Goal: Task Accomplishment & Management: Use online tool/utility

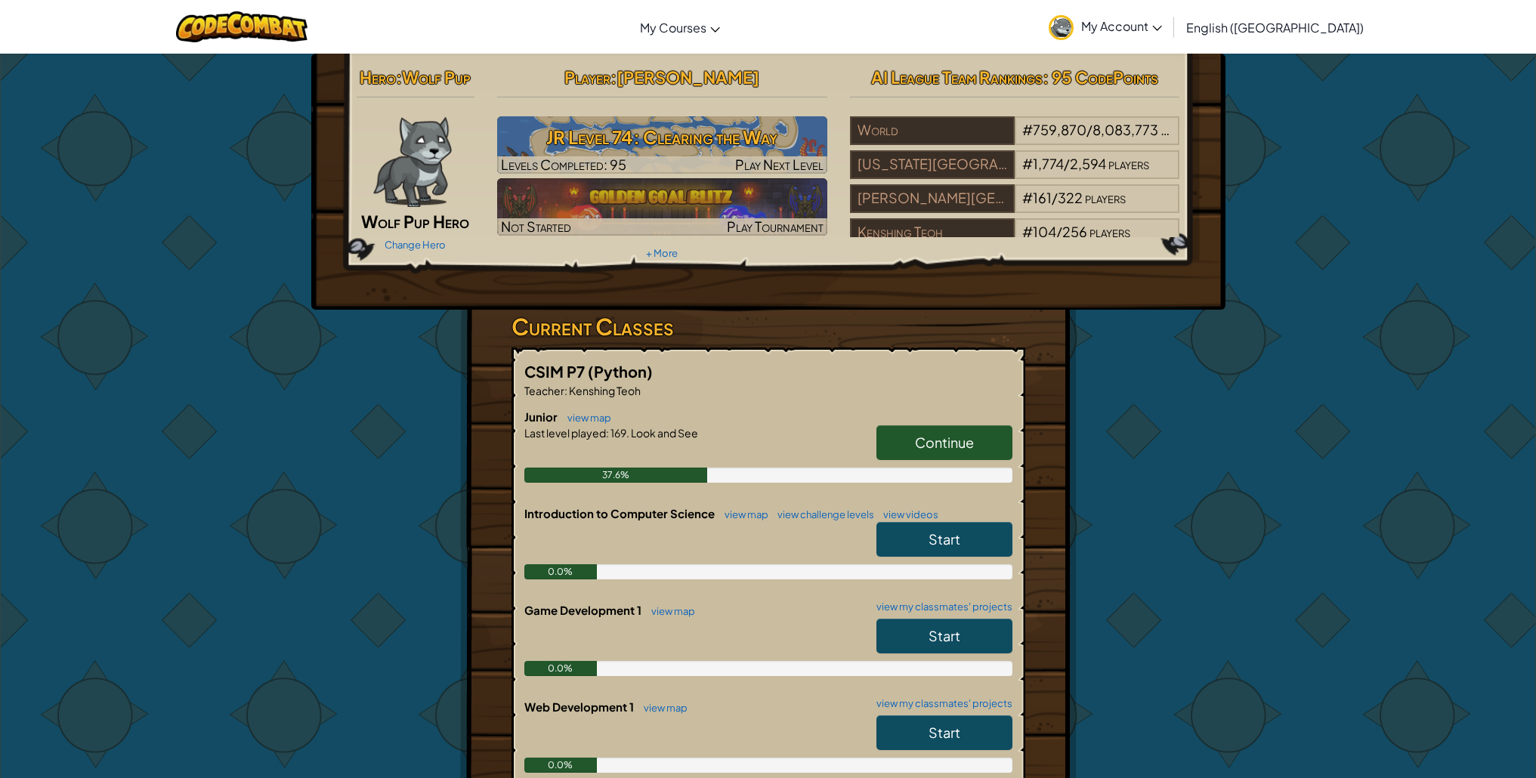
click at [991, 444] on link "Continue" at bounding box center [945, 442] width 136 height 35
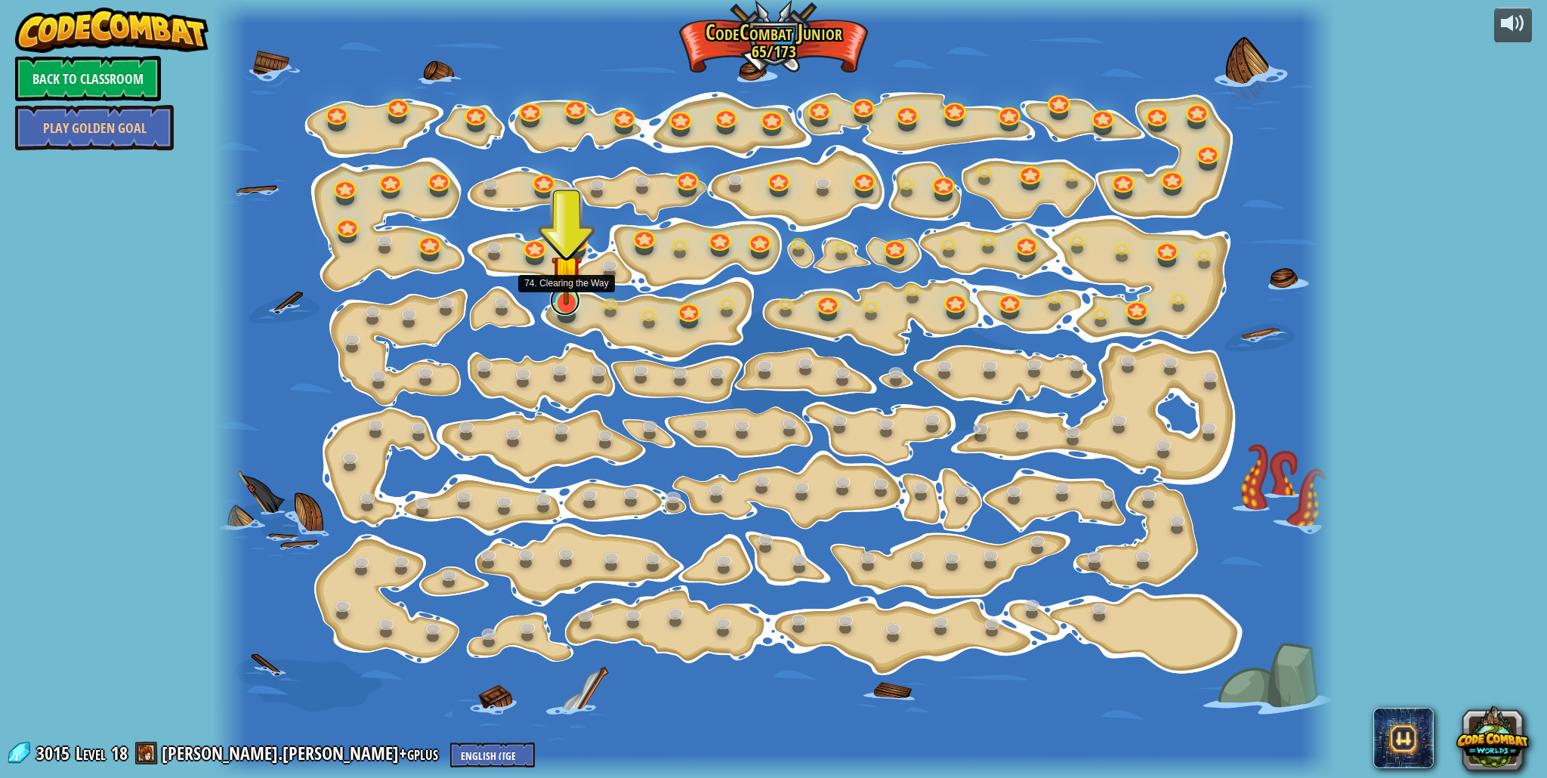
click at [570, 313] on link at bounding box center [565, 301] width 30 height 30
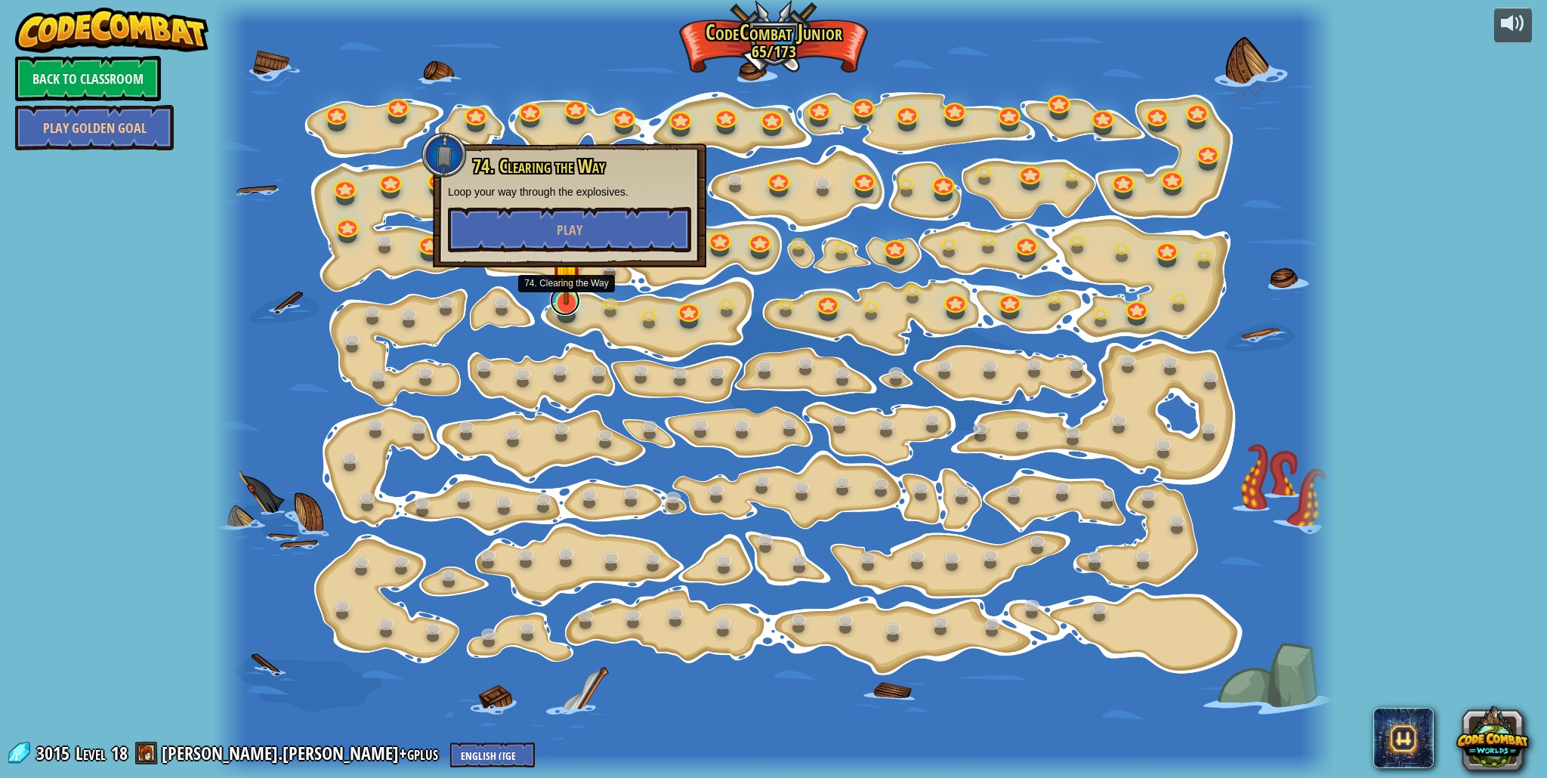
click at [563, 309] on link at bounding box center [565, 301] width 30 height 30
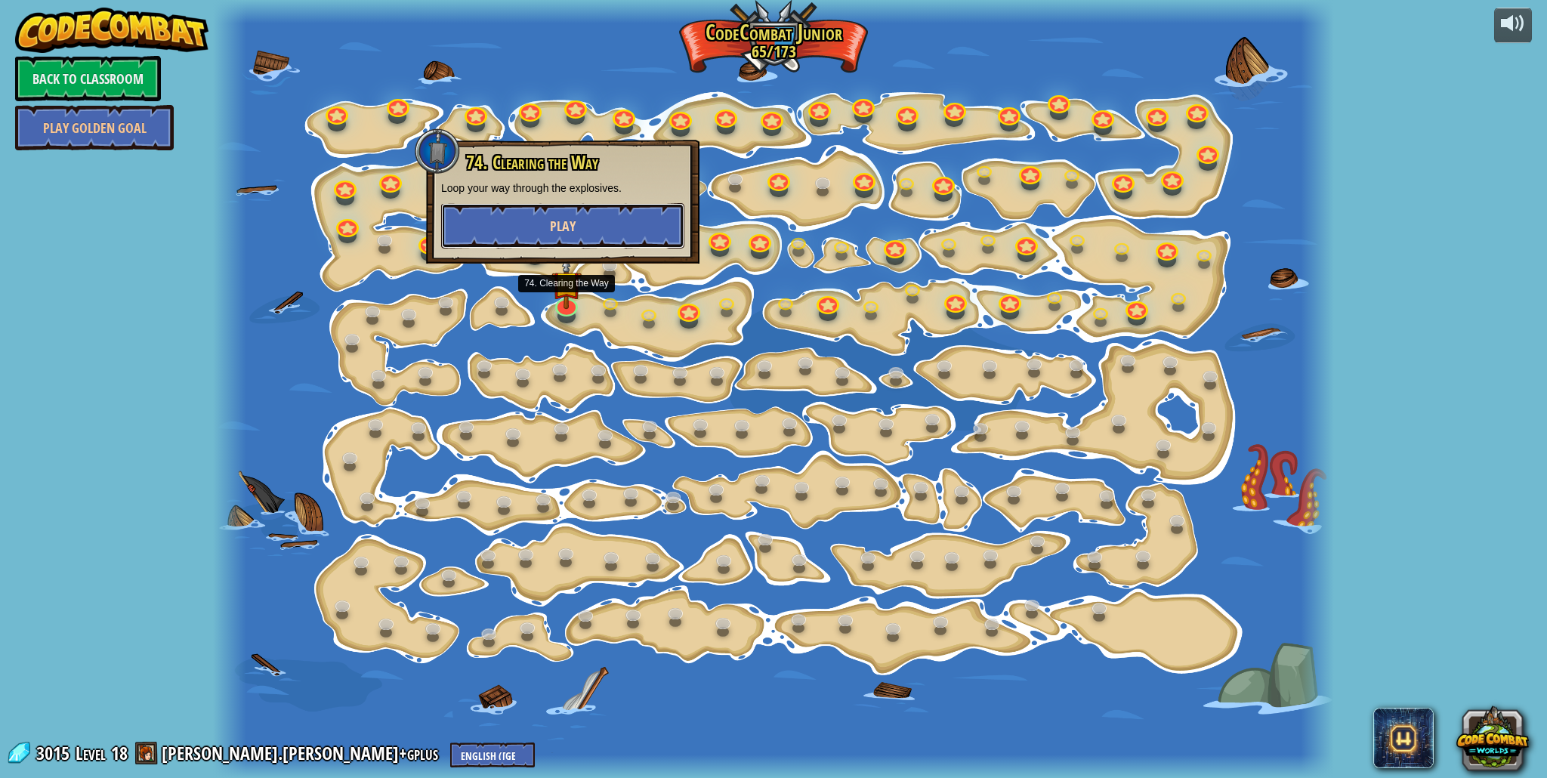
click at [545, 238] on button "Play" at bounding box center [562, 225] width 243 height 45
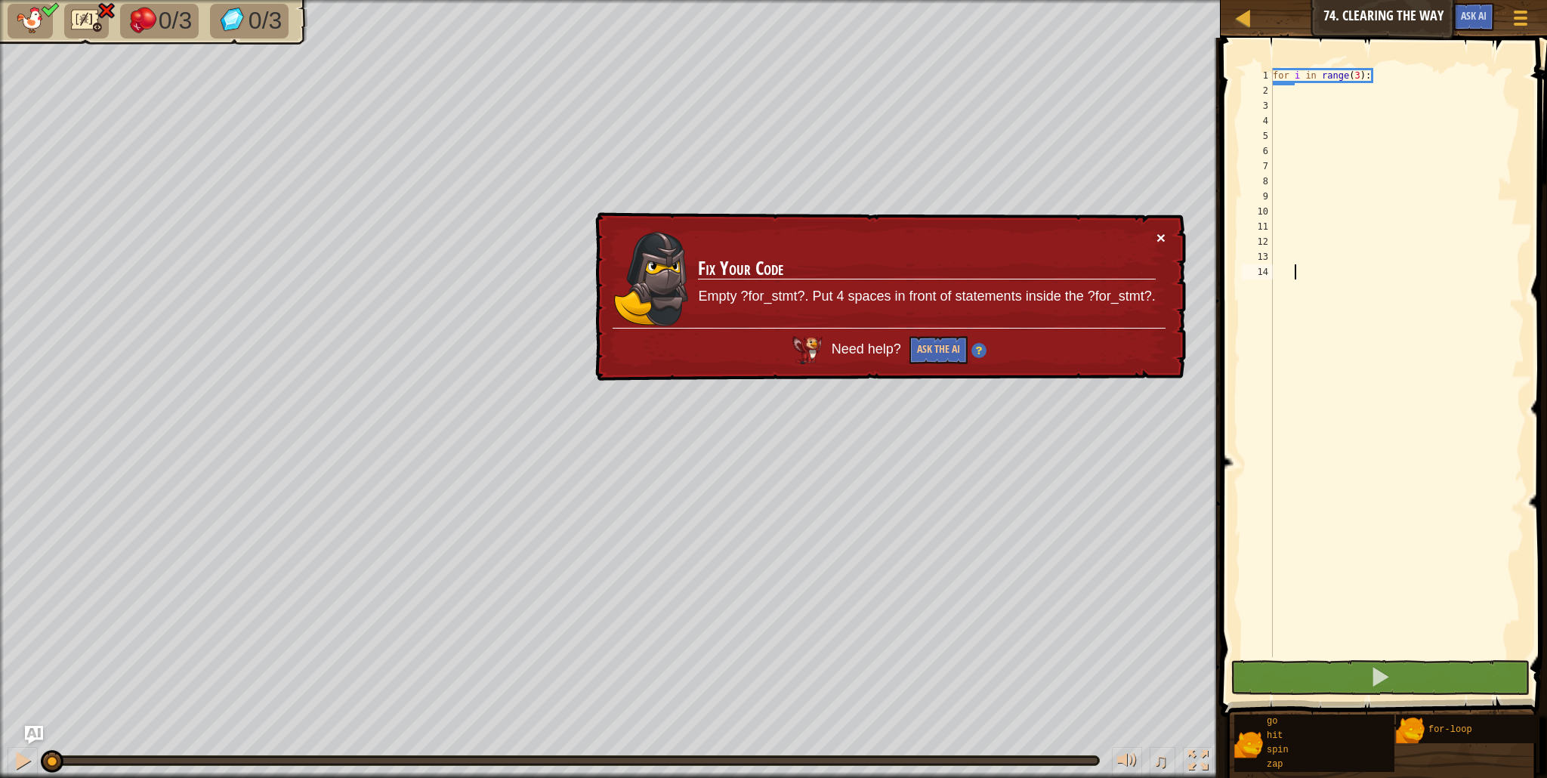
click at [1164, 235] on button "×" at bounding box center [1161, 238] width 9 height 16
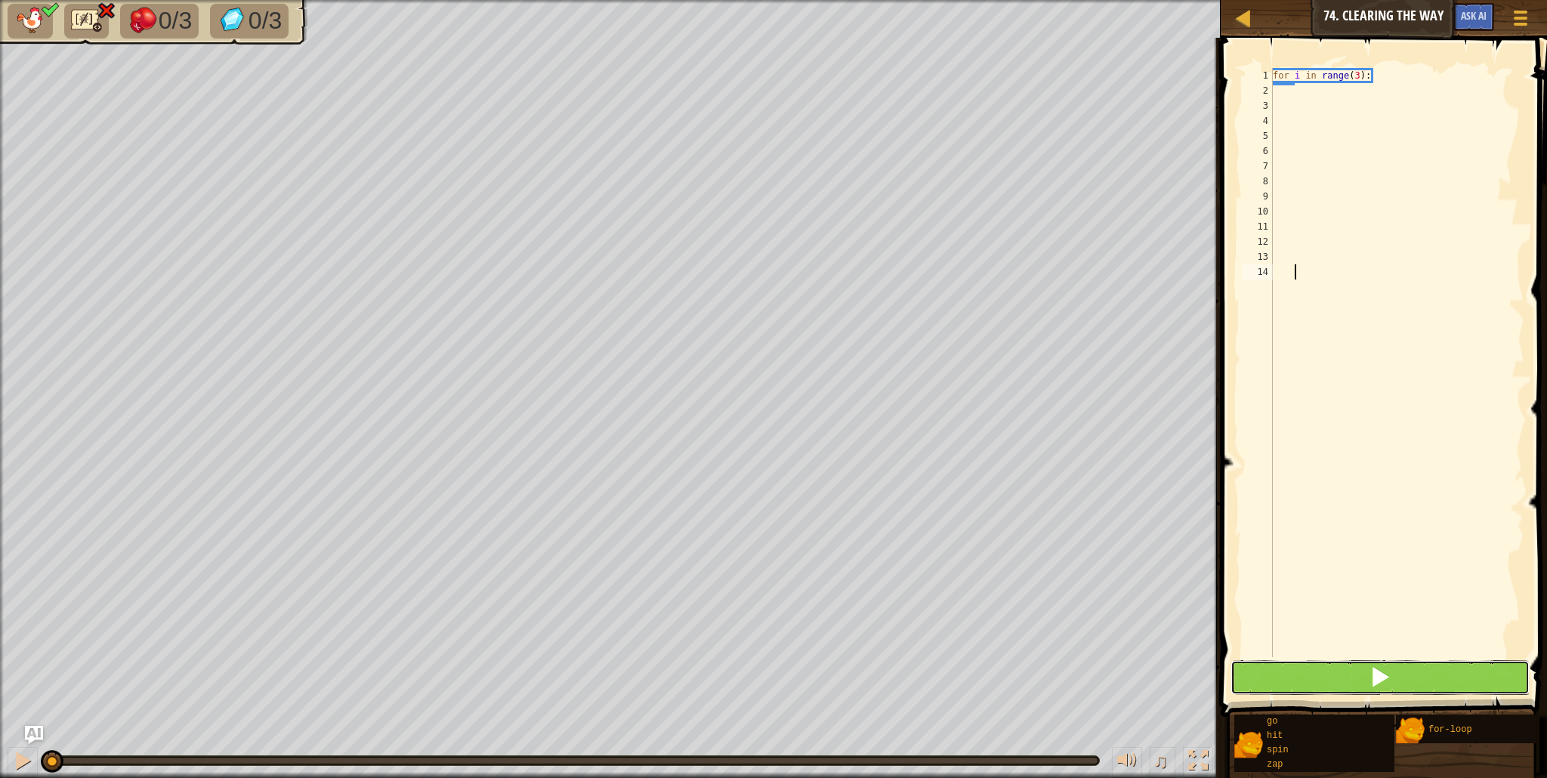
click at [1427, 685] on button at bounding box center [1380, 677] width 299 height 35
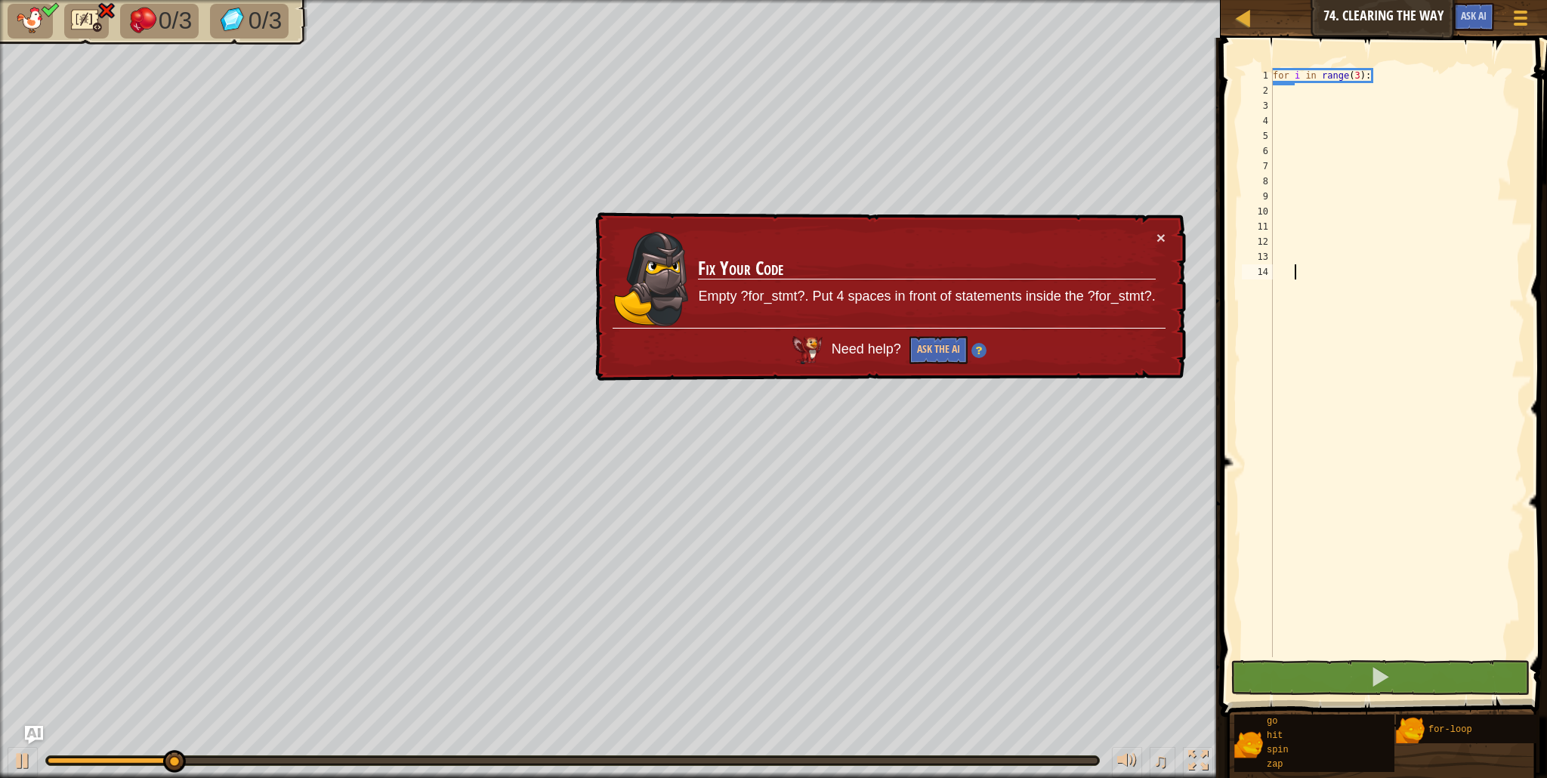
click at [1277, 91] on div "for i in range ( 3 ) :" at bounding box center [1397, 378] width 255 height 620
click at [1375, 74] on div "for i in range ( 3 ) :" at bounding box center [1397, 378] width 255 height 620
type textarea "for i in range(3):"
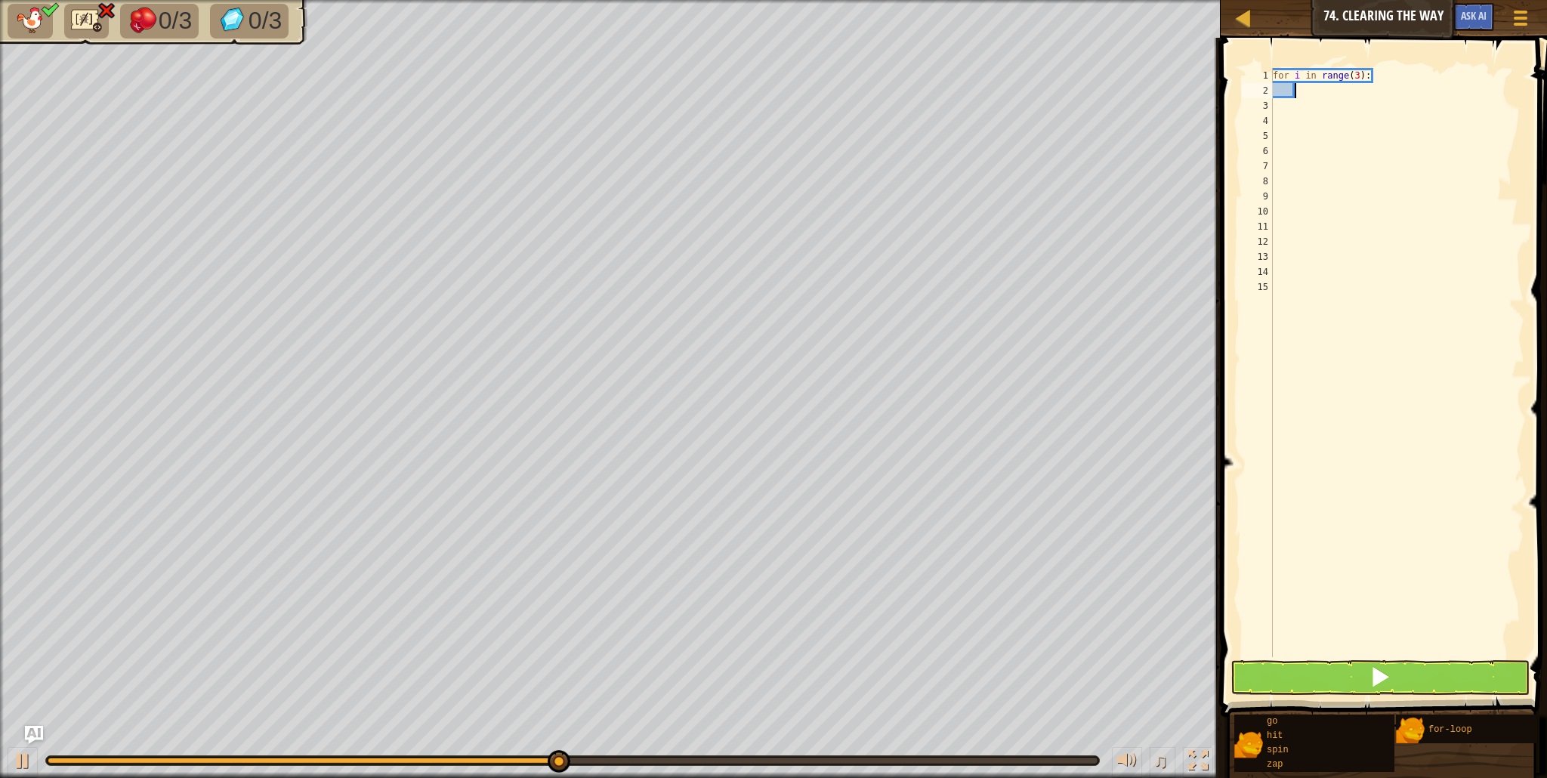
type textarea "h"
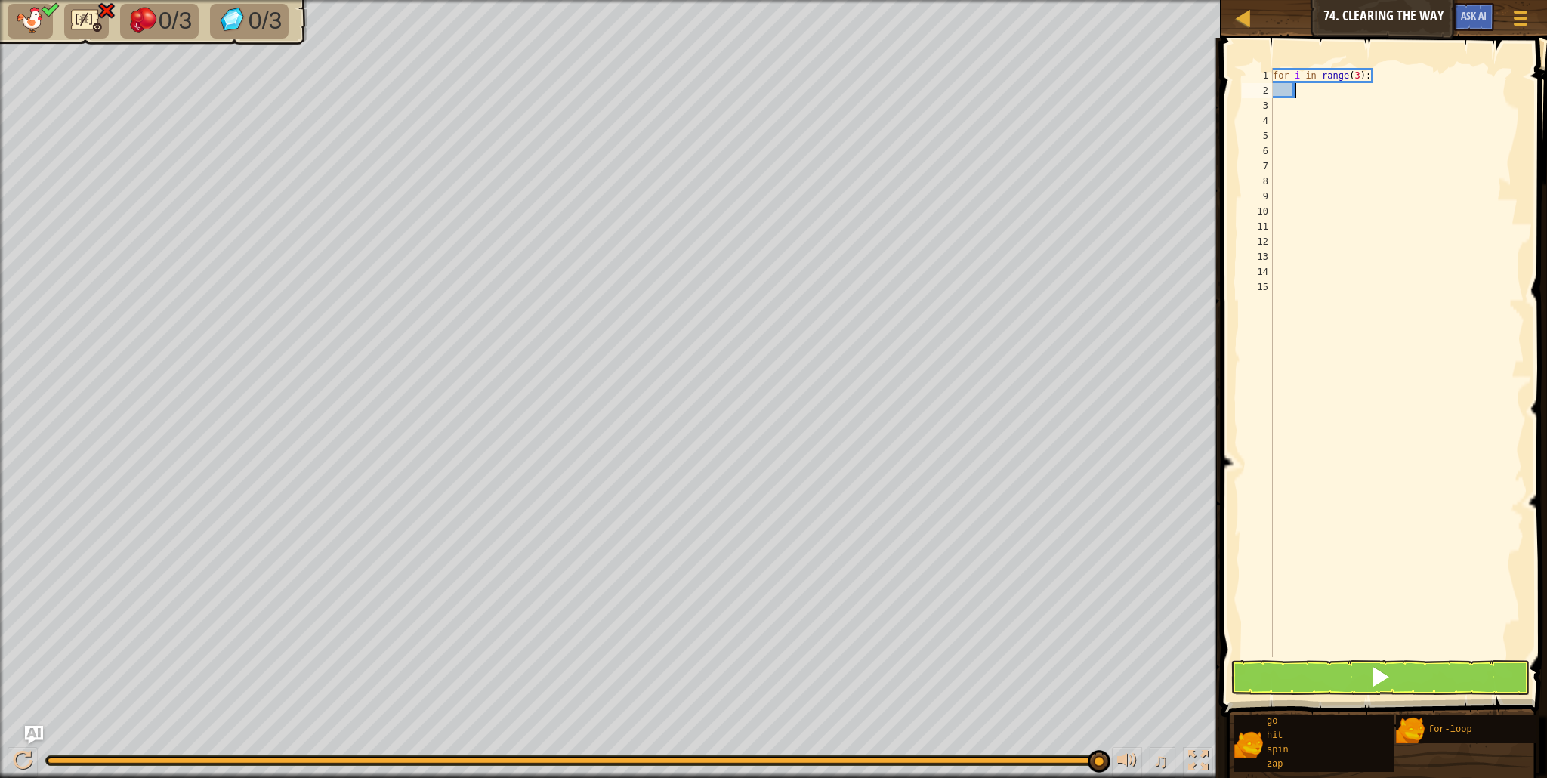
click at [1274, 88] on div "for i in range ( 3 ) :" at bounding box center [1397, 378] width 255 height 620
click at [1280, 91] on div "for i in range ( 3 ) :" at bounding box center [1397, 378] width 255 height 620
click at [1292, 91] on div "for i in range ( 3 ) :" at bounding box center [1397, 378] width 255 height 620
click at [1288, 91] on div "for i in range ( 3 ) :" at bounding box center [1397, 378] width 255 height 620
click at [1284, 91] on div "for i in range ( 3 ) :" at bounding box center [1397, 378] width 255 height 620
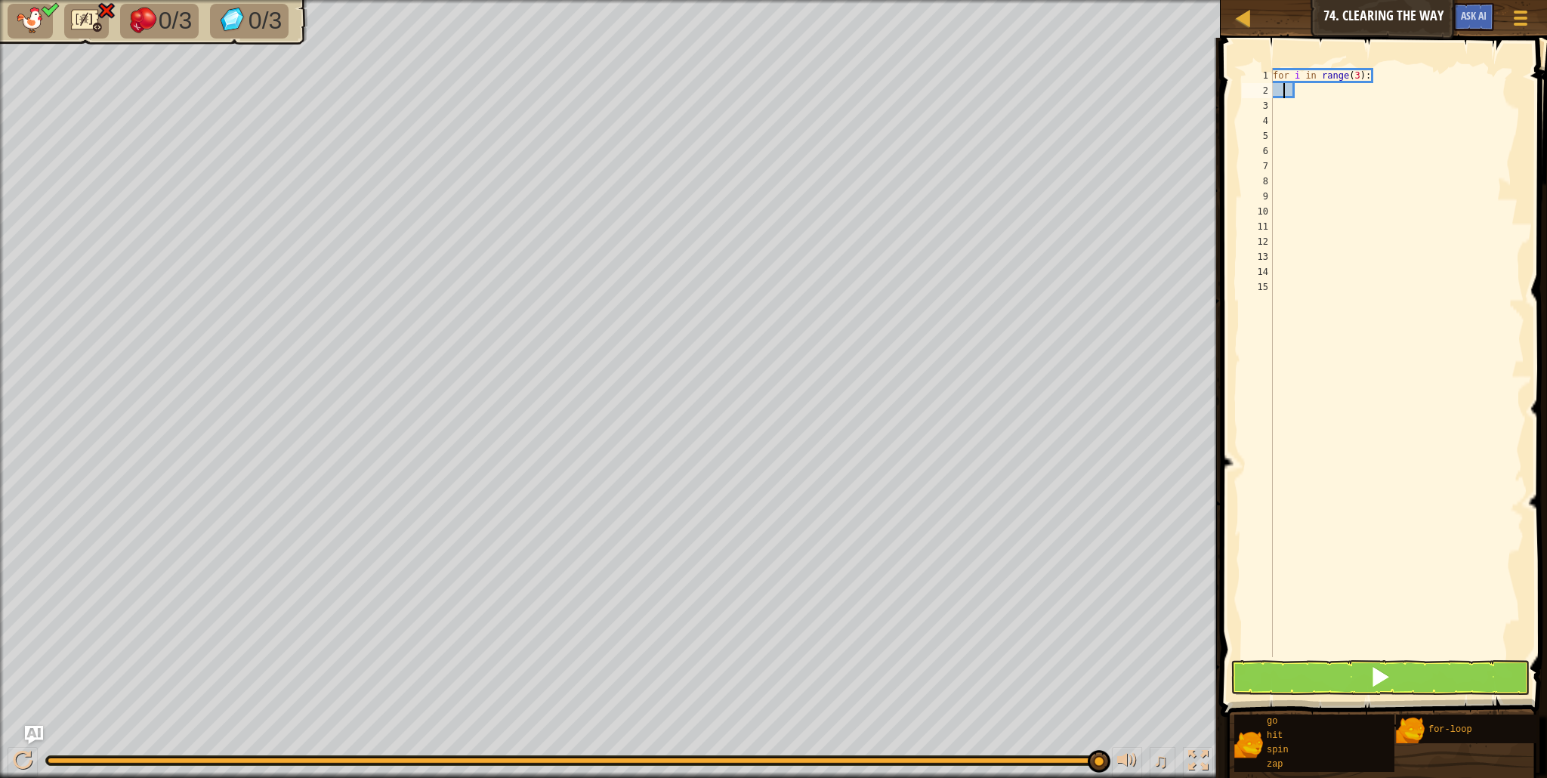
click at [1278, 90] on div "for i in range ( 3 ) :" at bounding box center [1397, 378] width 255 height 620
click at [1272, 91] on div "2" at bounding box center [1257, 90] width 31 height 15
click at [1294, 91] on div "for i in range ( 3 ) :" at bounding box center [1397, 378] width 255 height 620
click at [1251, 680] on button at bounding box center [1380, 677] width 299 height 35
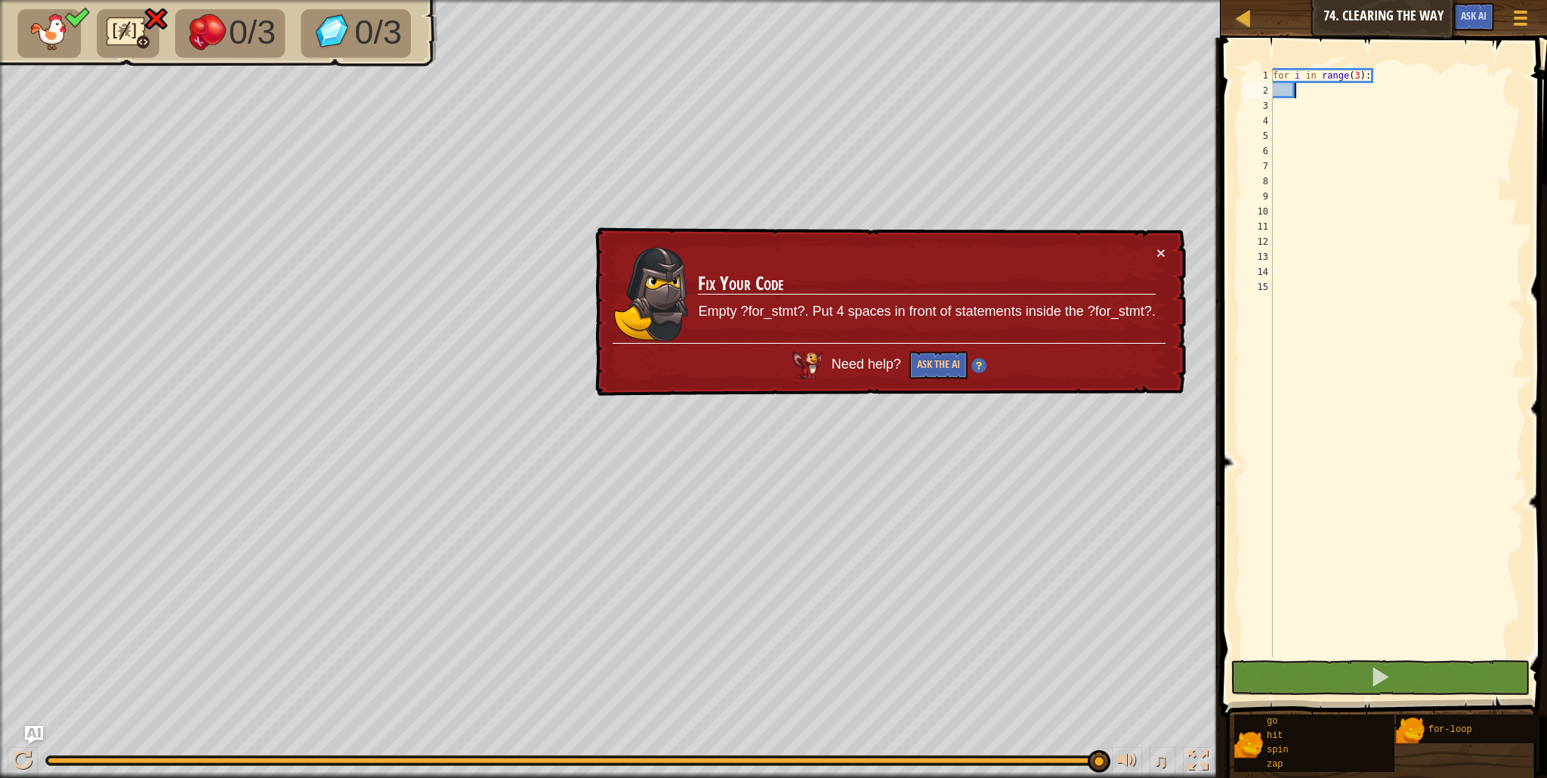
click at [1385, 88] on div "for i in range ( 3 ) :" at bounding box center [1397, 378] width 255 height 620
click at [1385, 79] on div "for i in range ( 3 ) :" at bounding box center [1397, 378] width 255 height 620
type textarea "for i in range(3):"
drag, startPoint x: 1421, startPoint y: 492, endPoint x: 1408, endPoint y: 602, distance: 111.1
click at [1411, 598] on div "for i in range ( 3 ) :" at bounding box center [1397, 378] width 255 height 620
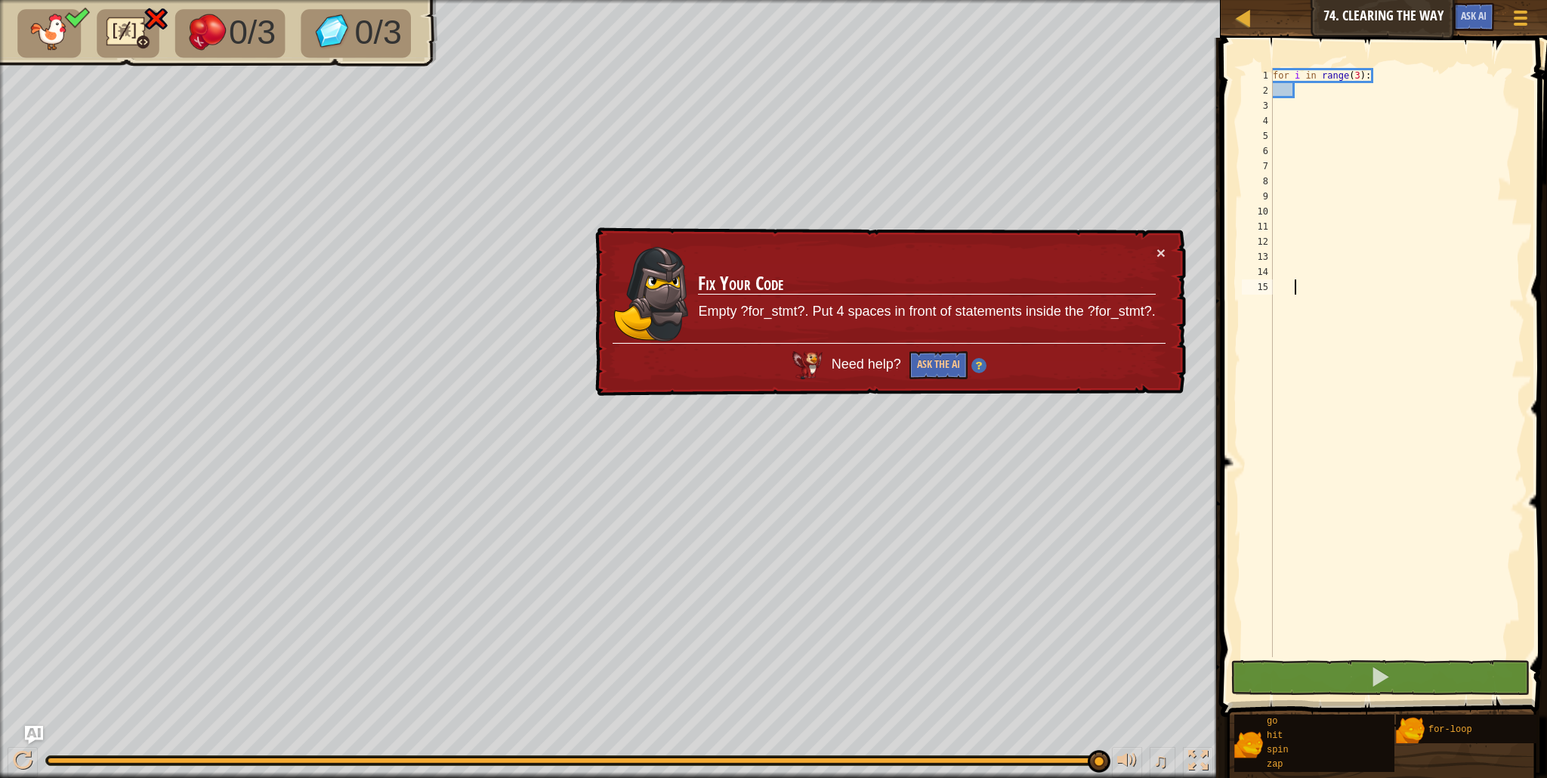
click at [1399, 79] on div "for i in range ( 3 ) :" at bounding box center [1397, 378] width 255 height 620
click at [1431, 686] on button at bounding box center [1380, 677] width 299 height 35
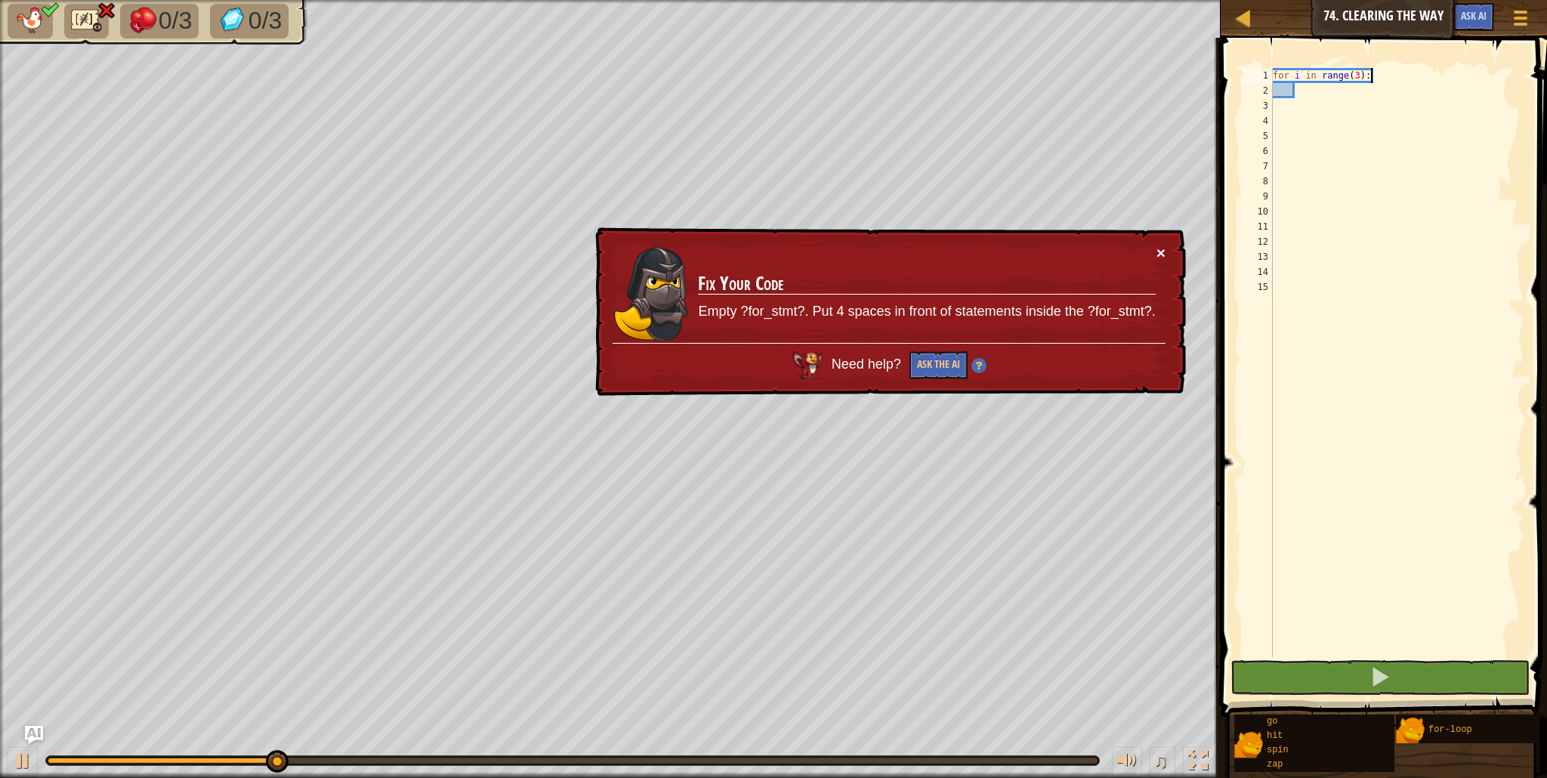
click at [1161, 246] on button "×" at bounding box center [1161, 253] width 9 height 16
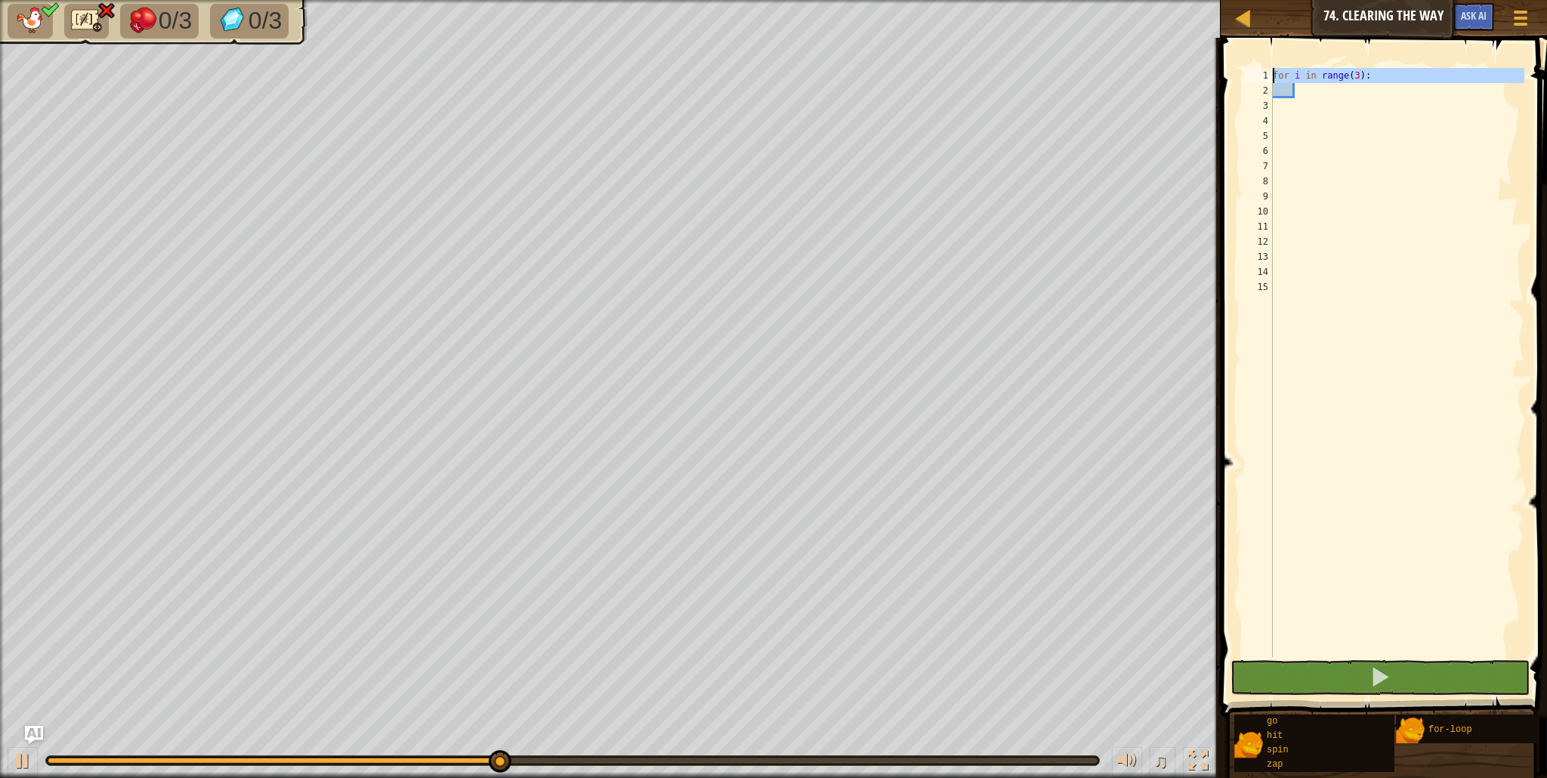
click at [1272, 70] on div "1" at bounding box center [1257, 75] width 31 height 15
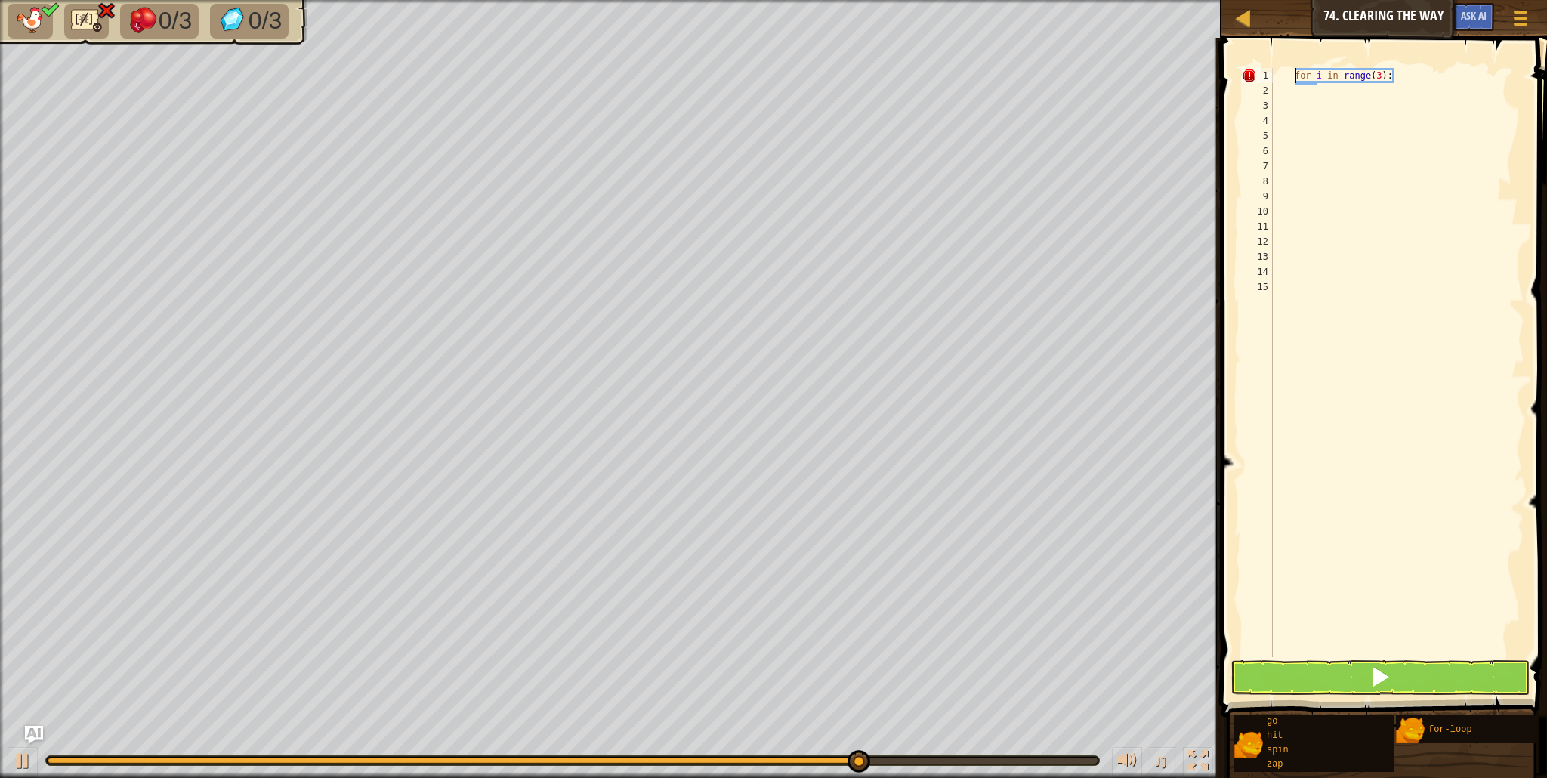
type textarea "for i in range(3):"
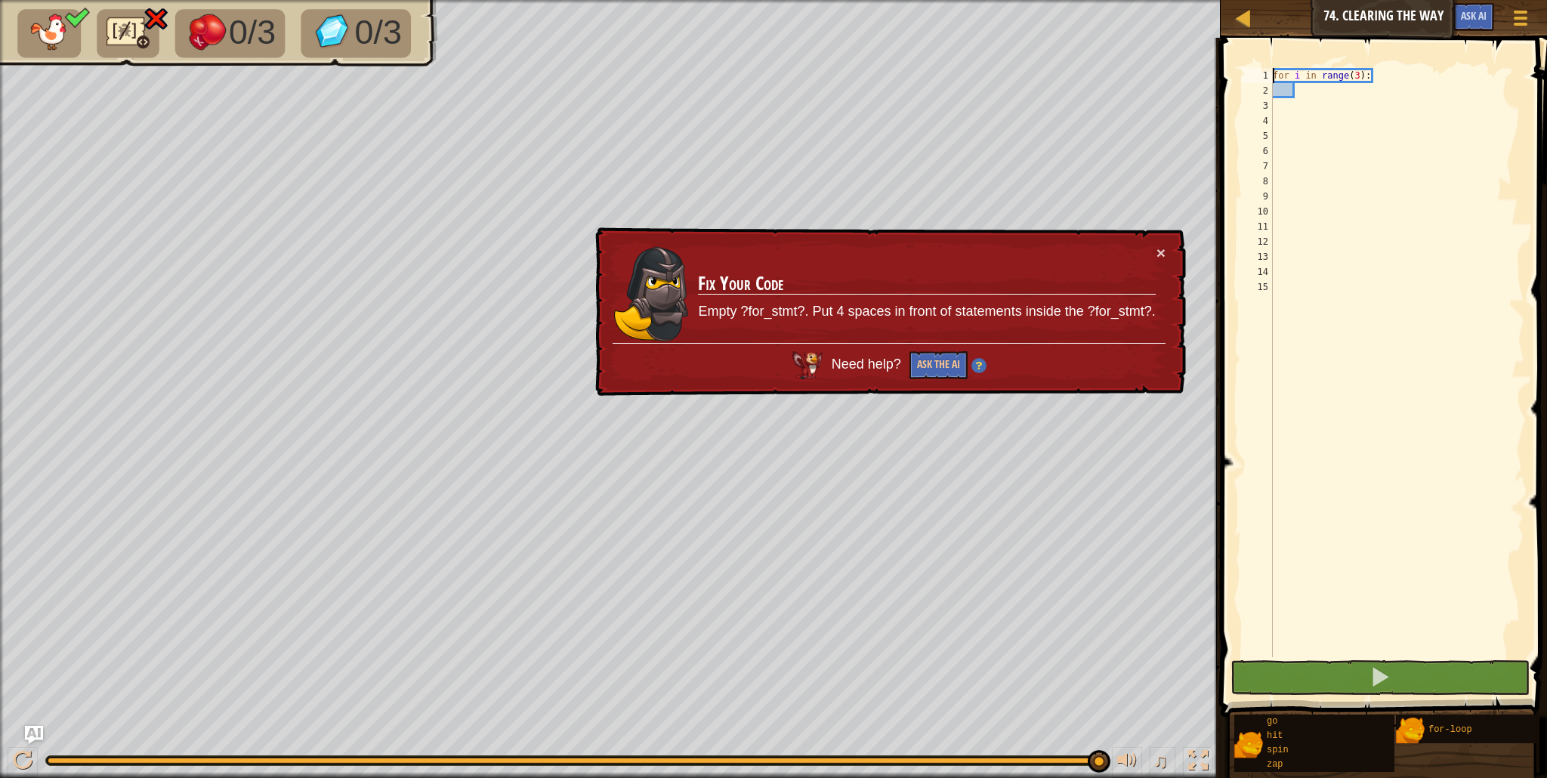
click at [1328, 117] on div "for i in range ( 3 ) :" at bounding box center [1397, 378] width 255 height 620
click at [1325, 106] on div "for i in range ( 3 ) :" at bounding box center [1397, 378] width 255 height 620
